Goal: Task Accomplishment & Management: Complete application form

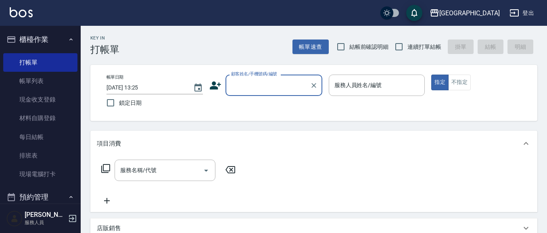
drag, startPoint x: 535, startPoint y: 176, endPoint x: 537, endPoint y: 193, distance: 16.6
click at [537, 193] on div "服務名稱/代號 服務名稱/代號" at bounding box center [313, 185] width 447 height 56
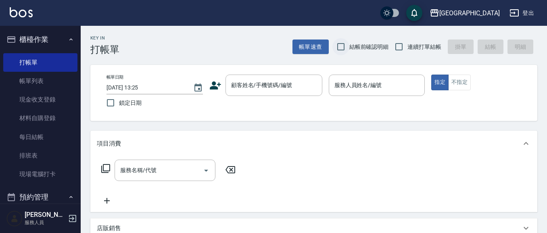
click at [344, 48] on input "結帳前確認明細" at bounding box center [341, 46] width 17 height 17
checkbox input "true"
click at [398, 44] on input "連續打單結帳" at bounding box center [399, 46] width 17 height 17
checkbox input "true"
drag, startPoint x: 251, startPoint y: 85, endPoint x: 246, endPoint y: 85, distance: 5.2
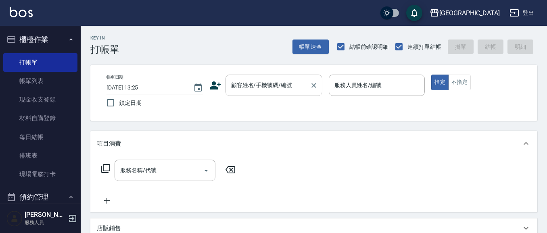
click at [251, 85] on input "顧客姓名/手機號碼/編號" at bounding box center [268, 85] width 78 height 14
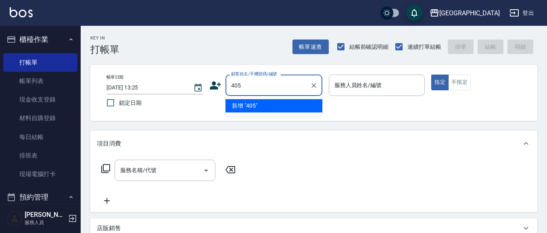
type input "405"
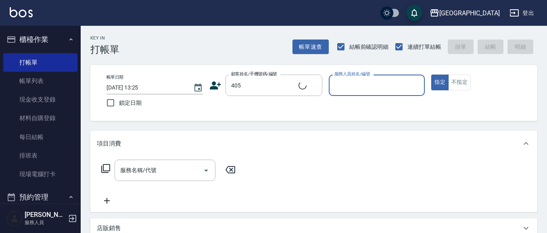
type input "0"
type input "徐德晉/0936165149/405"
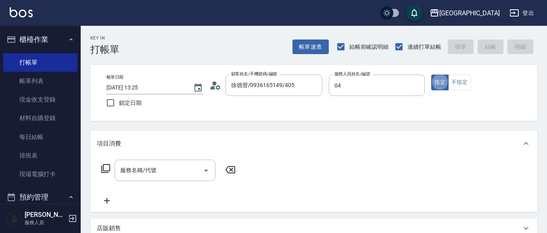
type input "[PERSON_NAME]-04"
type button "true"
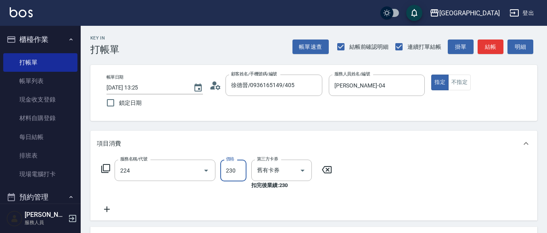
type input "洗髮(卡)230(224)"
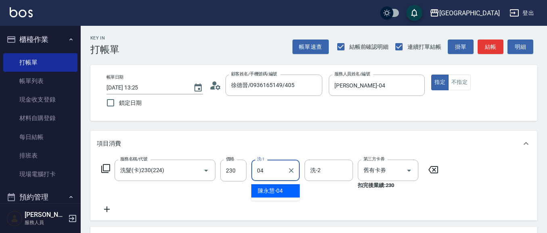
type input "[PERSON_NAME]-04"
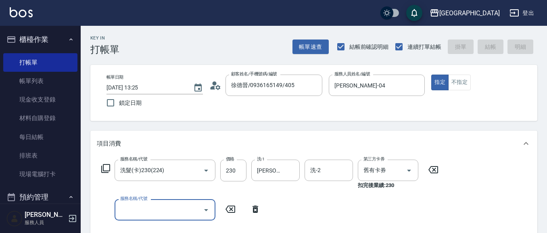
type input "[DATE] 14:57"
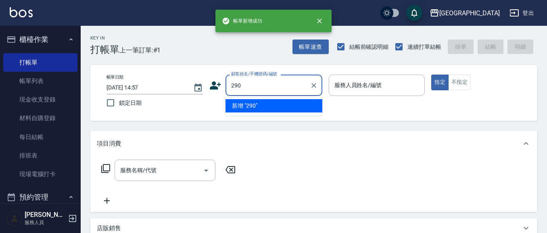
type input "290"
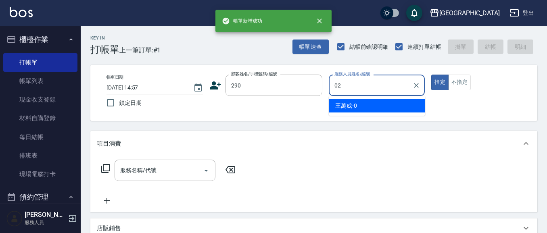
type input "[PERSON_NAME]-02"
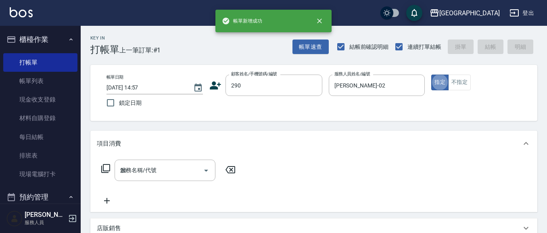
type input "202"
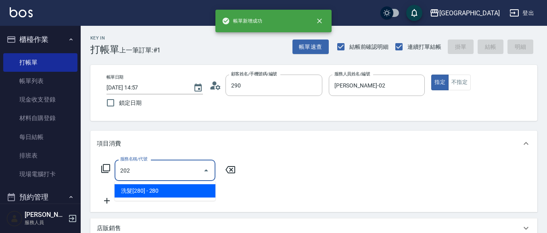
type input "[PERSON_NAME]/0989688802/290"
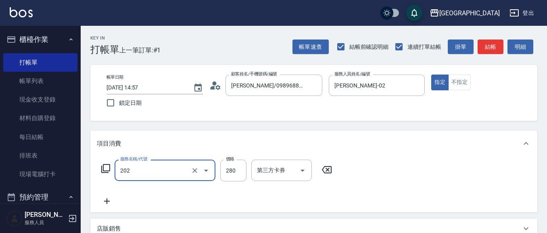
type input "洗髮[280](202)"
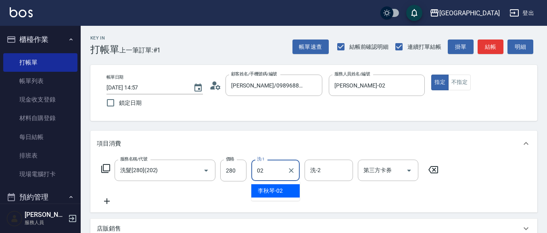
type input "[PERSON_NAME]-02"
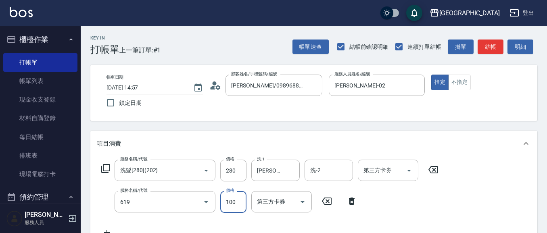
type input "煥彩.玻酸.晶膜.水療(619)"
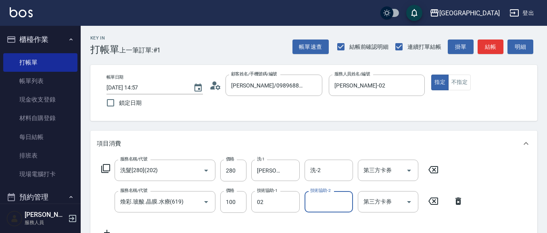
type input "[PERSON_NAME]-02"
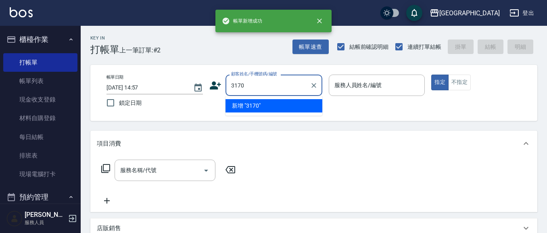
type input "3170"
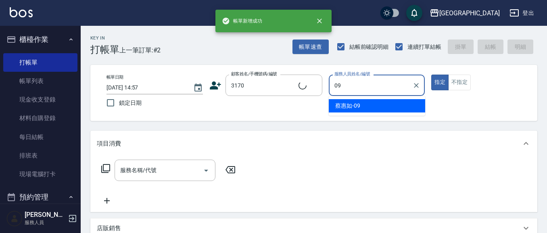
type input "[PERSON_NAME]-09"
type input "[PERSON_NAME]/0932018099/3170"
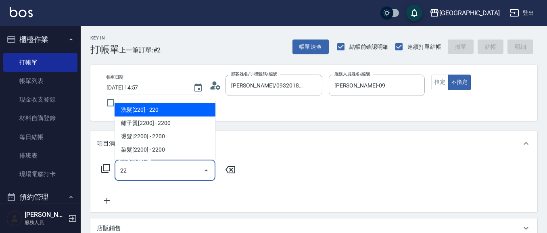
type input "2"
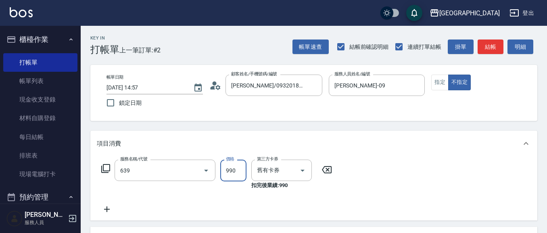
type input "(芙)蘆薈髮膜套卡(自材)(639)"
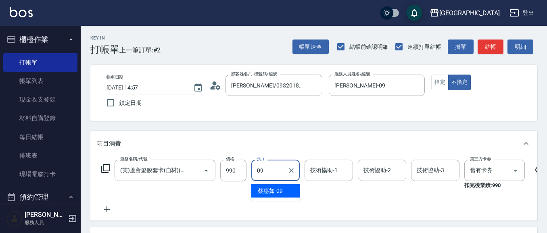
type input "[PERSON_NAME]-09"
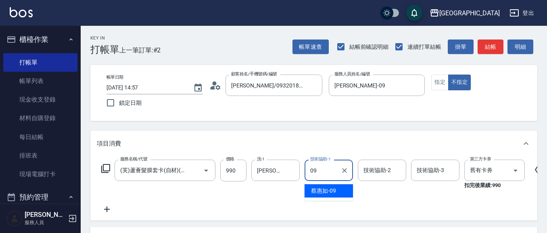
type input "[PERSON_NAME]-09"
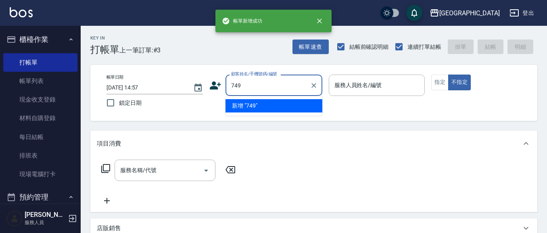
type input "749"
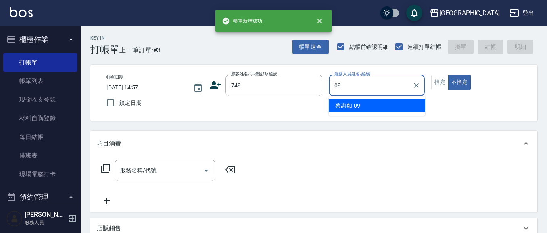
type input "[PERSON_NAME]-09"
type button "false"
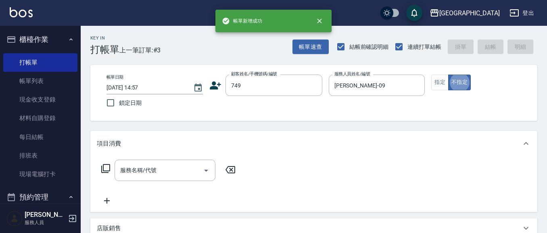
type input "溫雅淳/0910215620/749"
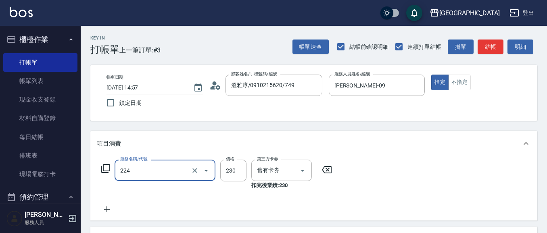
type input "洗髮(卡)230(224)"
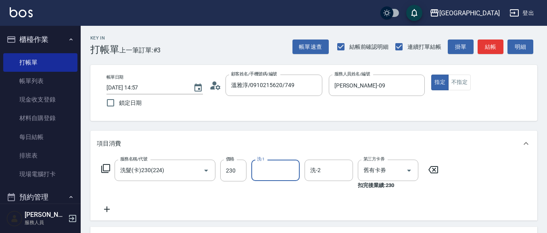
type input "0"
type input "[PERSON_NAME]-15"
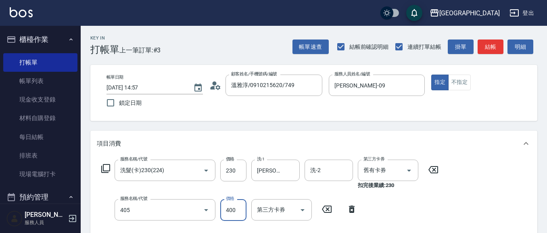
type input "剪髮(400)(405)"
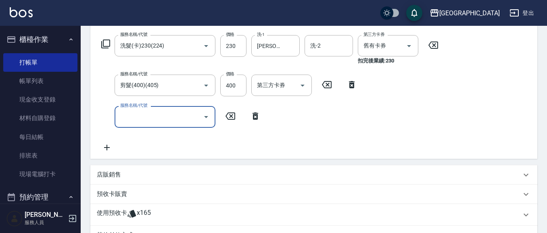
click at [126, 167] on div "店販銷售" at bounding box center [313, 175] width 447 height 19
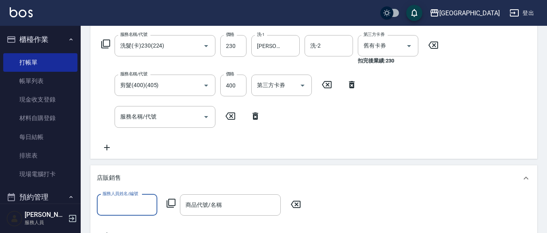
scroll to position [14, 0]
click at [105, 174] on p "店販銷售" at bounding box center [109, 178] width 24 height 8
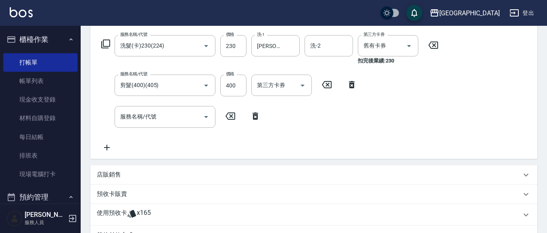
scroll to position [0, 0]
click at [107, 172] on p "店販銷售" at bounding box center [109, 175] width 24 height 8
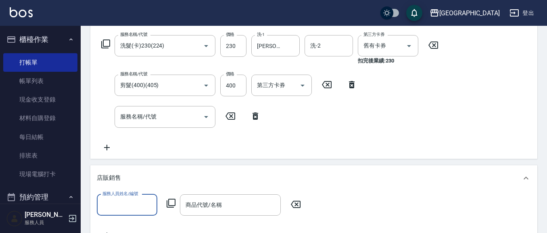
click at [114, 201] on input "服務人員姓名/編號" at bounding box center [127, 205] width 53 height 14
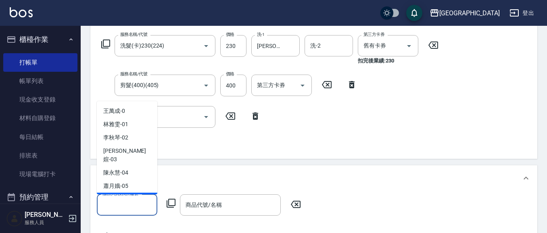
click at [130, 193] on div "[PERSON_NAME]-09" at bounding box center [127, 199] width 61 height 13
type input "[PERSON_NAME]-09"
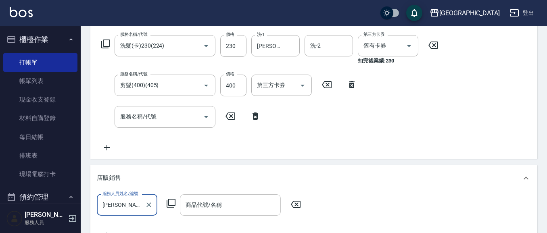
click at [229, 206] on input "商品代號/名稱" at bounding box center [231, 205] width 94 height 14
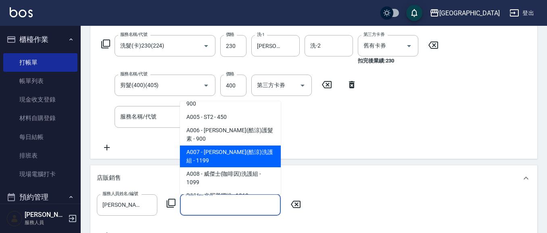
scroll to position [56, 0]
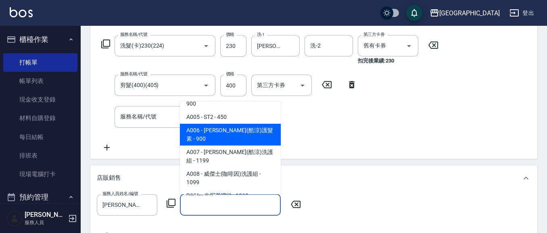
drag, startPoint x: 256, startPoint y: 124, endPoint x: 257, endPoint y: 120, distance: 4.1
click at [256, 124] on span "A006 - [PERSON_NAME](酷涼)護髮素 - 900" at bounding box center [230, 135] width 101 height 22
type input "威傑士(酷涼)護髮素"
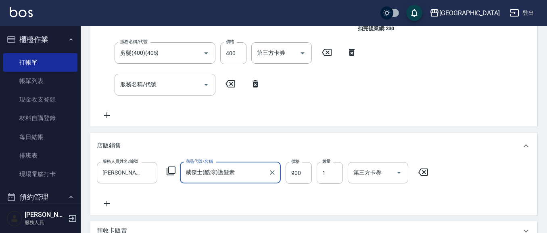
scroll to position [160, 0]
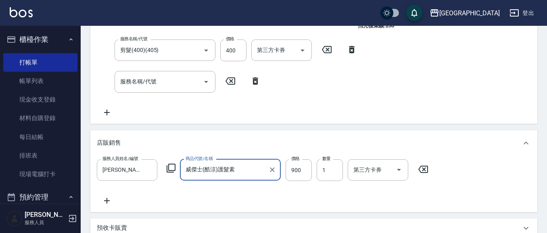
click at [105, 201] on icon at bounding box center [107, 201] width 20 height 10
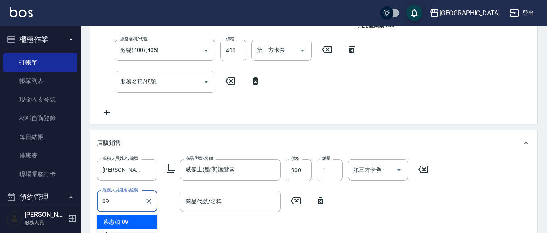
type input "[PERSON_NAME]-09"
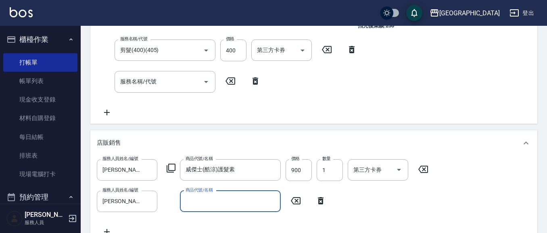
click at [197, 201] on input "商品代號/名稱" at bounding box center [231, 202] width 94 height 14
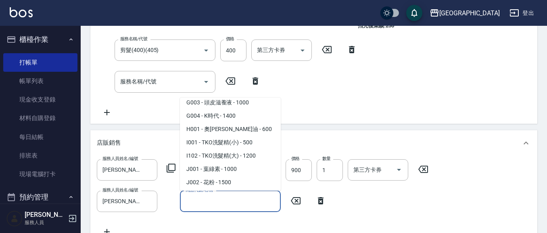
scroll to position [392, 0]
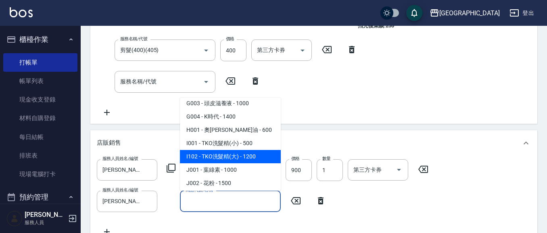
click at [245, 150] on span "I102 - TKO洗髮精(大) - 1200" at bounding box center [230, 156] width 101 height 13
type input "TKO洗髮精(大)"
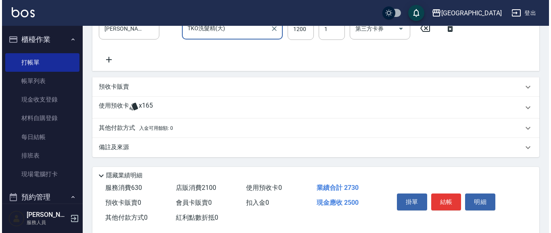
scroll to position [335, 0]
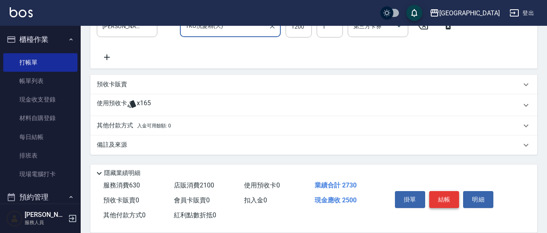
click at [441, 201] on button "結帳" at bounding box center [444, 199] width 30 height 17
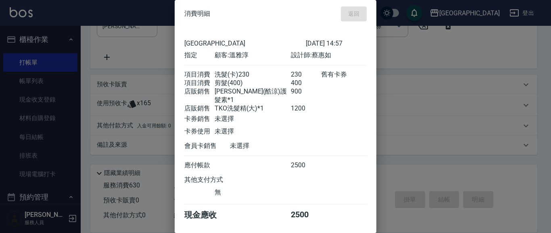
type input "[DATE] 14:58"
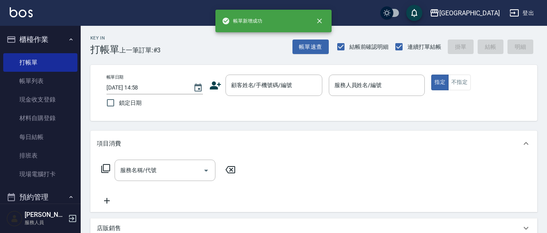
scroll to position [0, 0]
click at [245, 82] on div "顧客姓名/手機號碼/編號 顧客姓名/手機號碼/編號" at bounding box center [274, 85] width 97 height 21
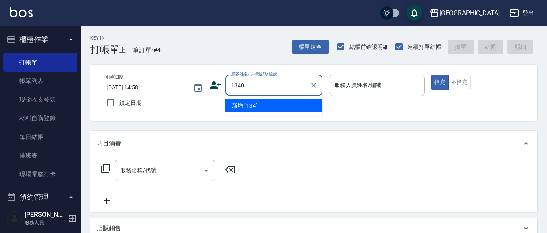
type input "1340"
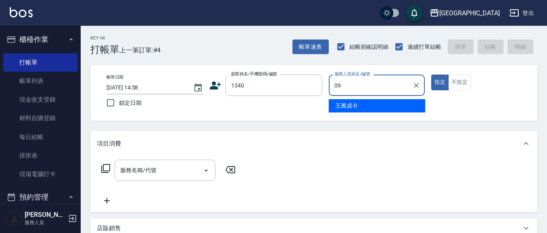
type input "09+"
type input "謝孟恬/0916967939/1340"
type input "[PERSON_NAME]-09"
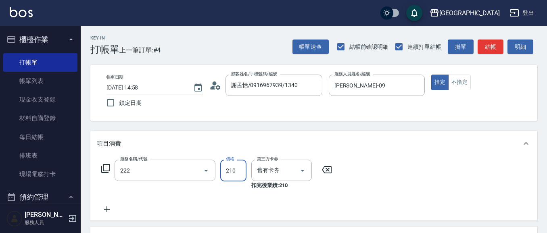
type input "洗髮卡券[210](222)"
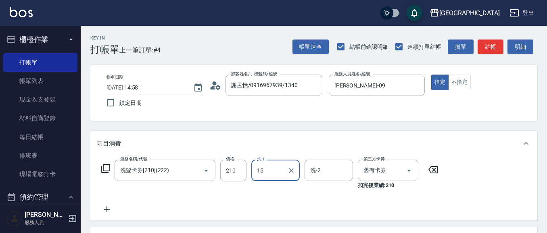
type input "[PERSON_NAME]-15"
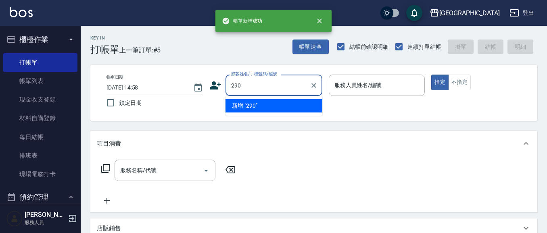
type input "290"
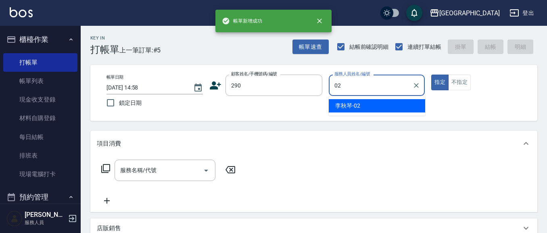
type input "[PERSON_NAME]-02"
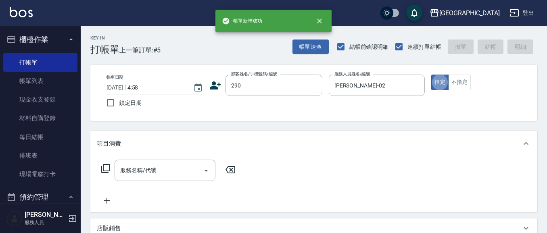
type input "2"
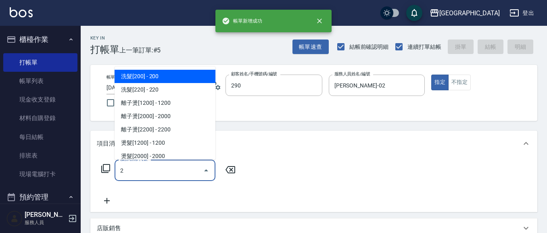
type input "[PERSON_NAME]/0989688802/290"
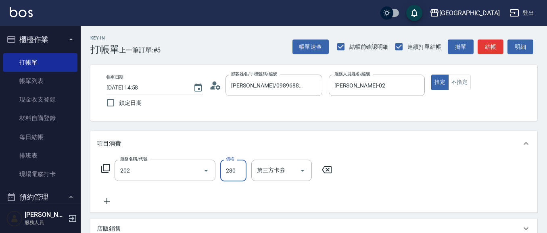
type input "洗髮[280](202)"
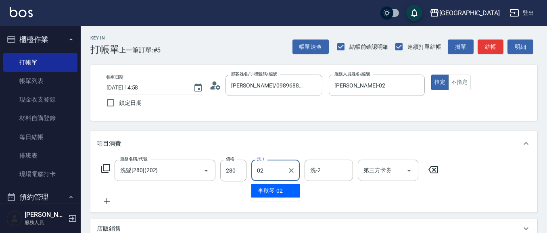
type input "[PERSON_NAME]-02"
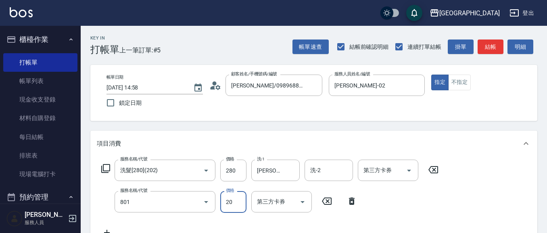
type input "潤絲(801)"
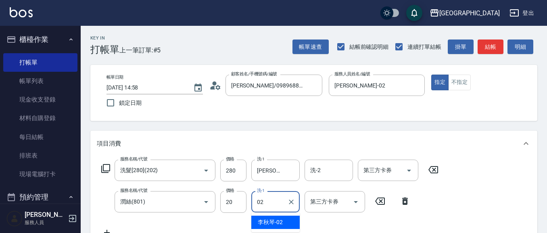
type input "[PERSON_NAME]-02"
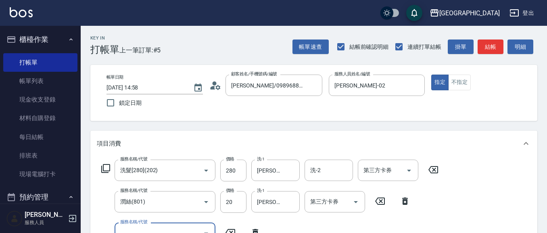
scroll to position [7, 0]
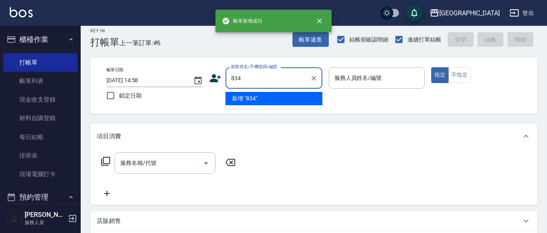
type input "834"
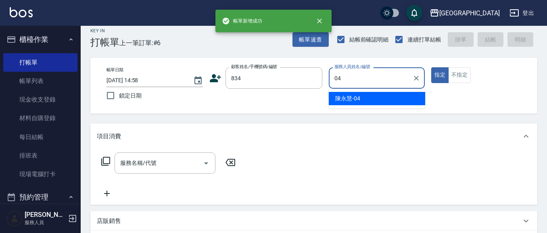
type input "[PERSON_NAME]-04"
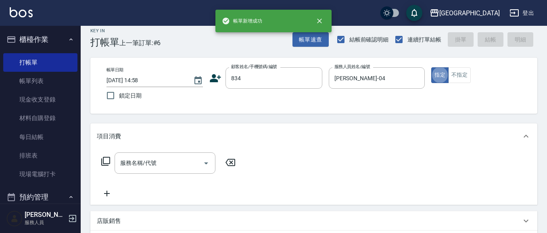
type input "2"
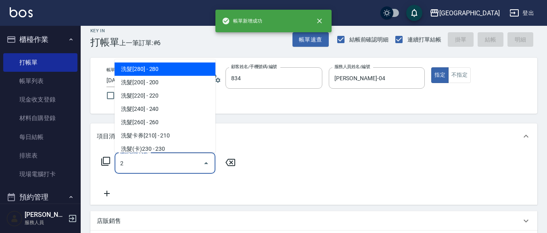
type input "[PERSON_NAME]/0933978963/834"
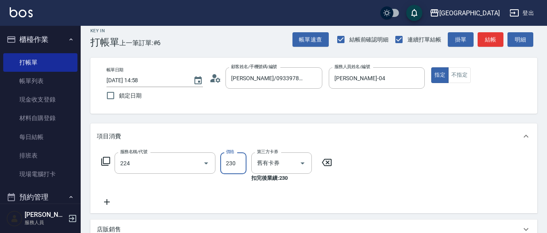
type input "洗髮(卡)230(224)"
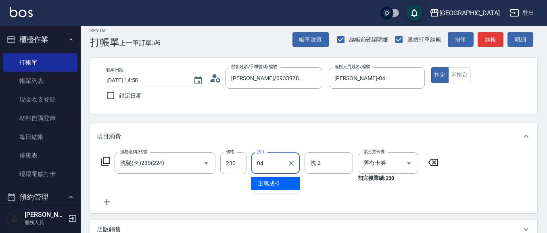
type input "[PERSON_NAME]-04"
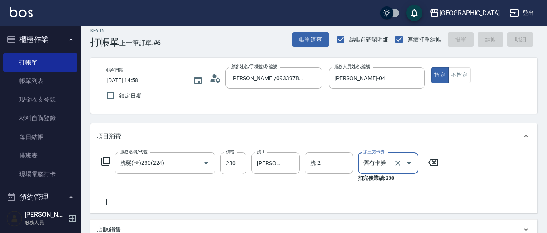
type input "[DATE] 14:59"
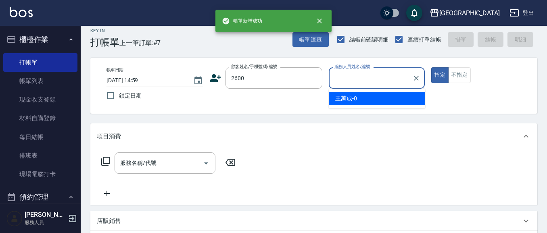
type input "2600"
type input "[PERSON_NAME]-02"
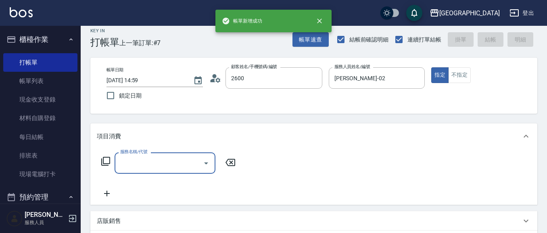
type input "[PERSON_NAME]/0930770616/2600"
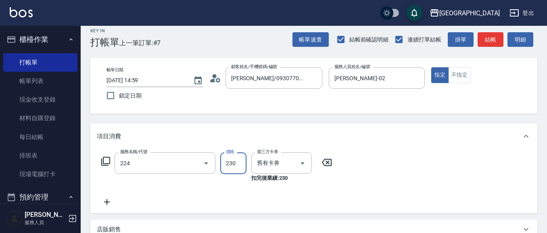
type input "洗髮(卡)230(224)"
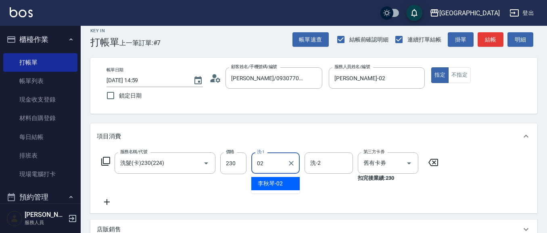
type input "[PERSON_NAME]-02"
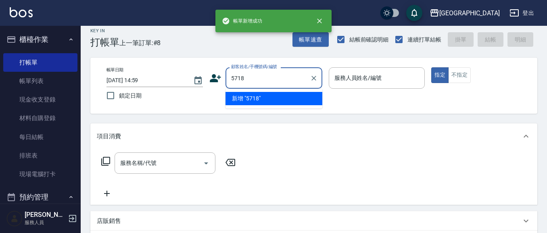
type input "5718"
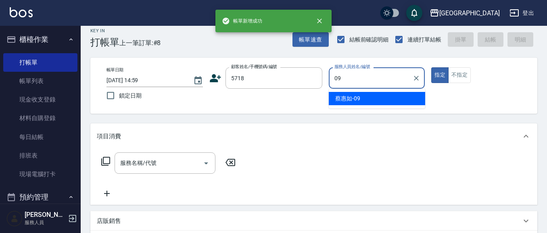
type input "[PERSON_NAME]-09"
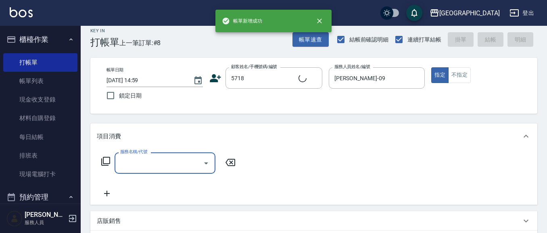
type input "[PERSON_NAME]/0931165160/5718"
type input "6"
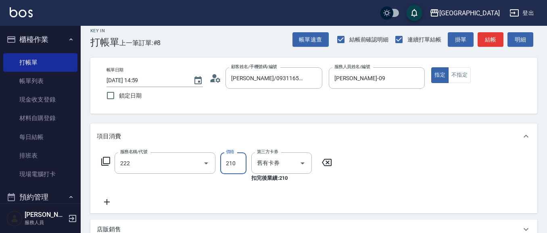
type input "洗髮卡券[210](222)"
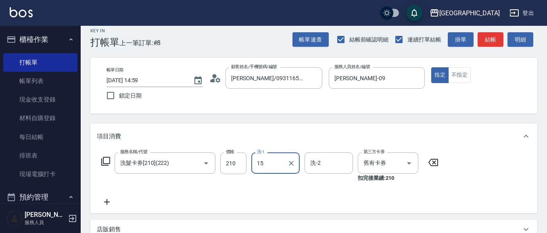
type input "[PERSON_NAME]-15"
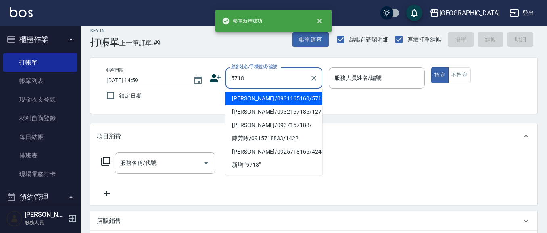
type input "5718"
type input "0"
type input "[PERSON_NAME]/0931165160/5718"
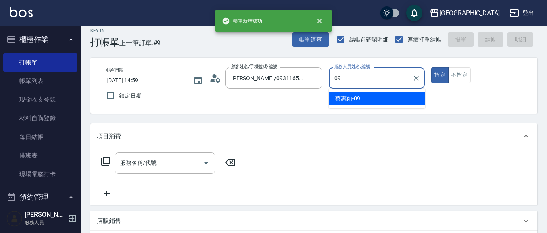
type input "[PERSON_NAME]-09"
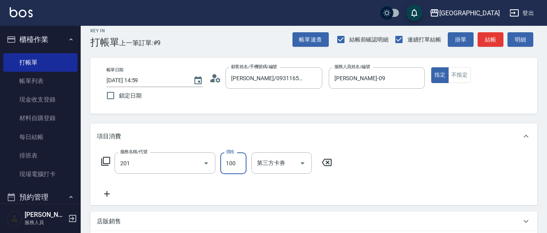
type input "洗髮[100](201)"
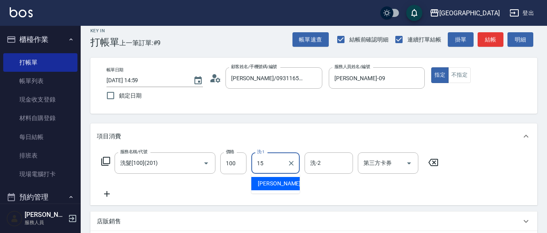
type input "[PERSON_NAME]-15"
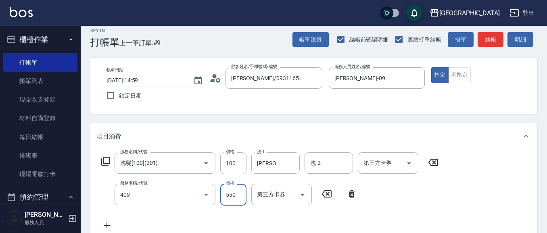
type input "剪髮(550)(409)"
type input "580"
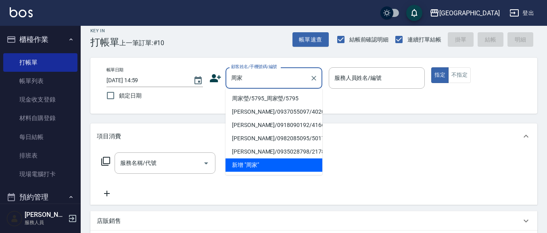
click at [251, 96] on li "周家瑩/5795_周家瑩/5795" at bounding box center [274, 98] width 97 height 13
type input "周家瑩/5795_周家瑩/5795"
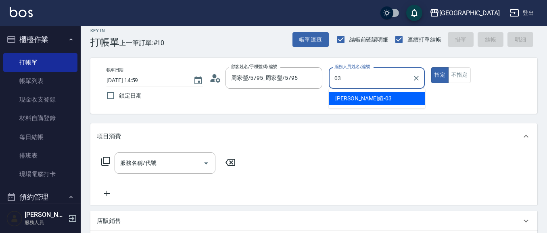
type input "[PERSON_NAME]媗-03"
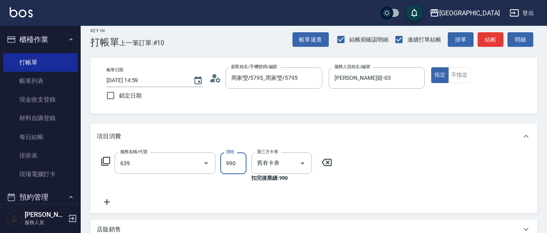
type input "(芙)蘆薈髮膜套卡(自材)(639)"
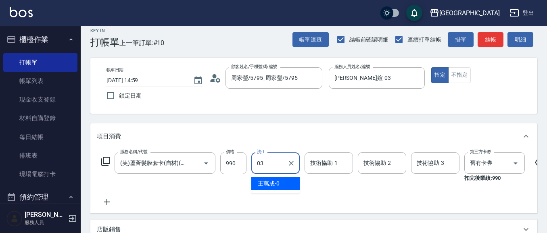
type input "[PERSON_NAME]媗-03"
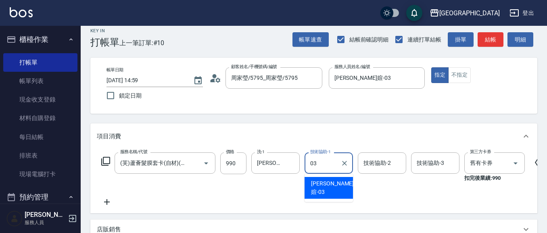
type input "[PERSON_NAME]媗-03"
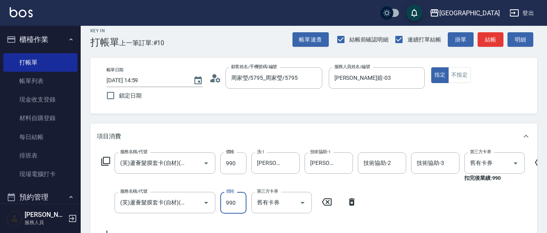
scroll to position [0, 0]
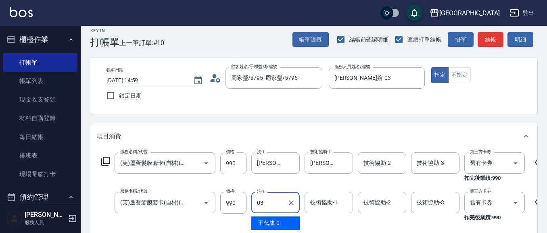
type input "03"
type input "0"
type input "[PERSON_NAME]媗-03"
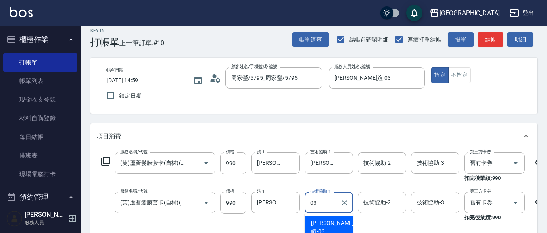
type input "[PERSON_NAME]媗-03"
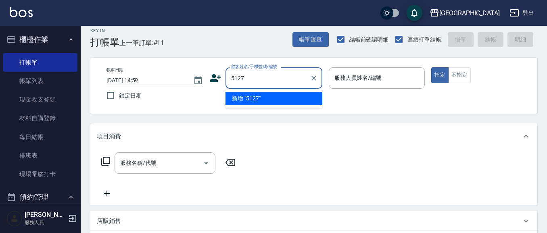
type input "5127"
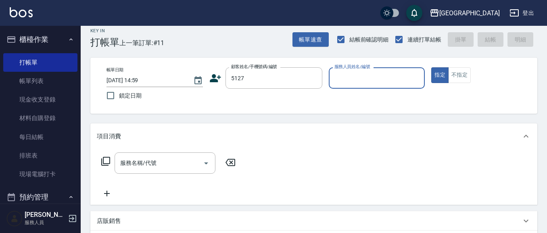
type input "0"
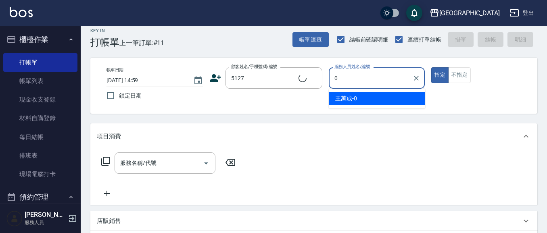
type input "江致德/5127_江致德/5127"
type input "[PERSON_NAME]-15"
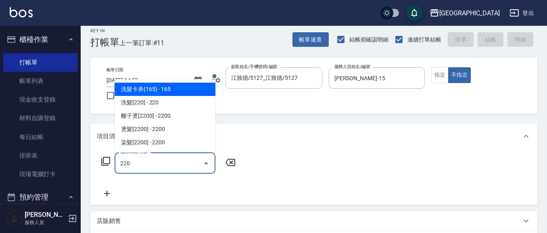
type input "洗髮卡券(165)(220)"
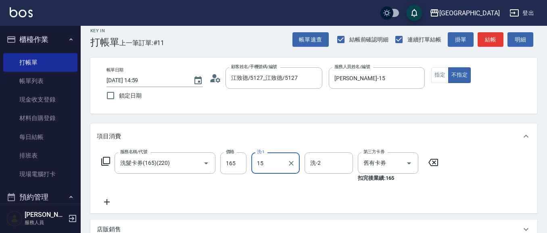
type input "[PERSON_NAME]-15"
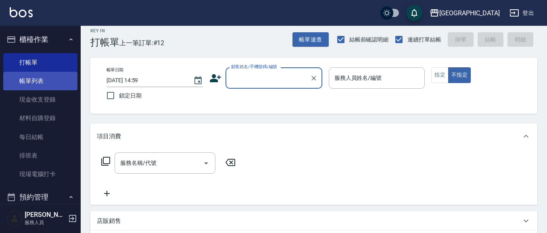
click at [45, 83] on link "帳單列表" at bounding box center [40, 81] width 74 height 19
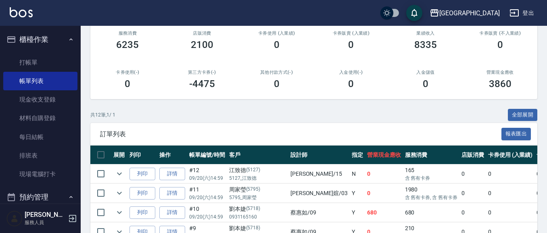
scroll to position [105, 0]
